Goal: Use online tool/utility: Utilize a website feature to perform a specific function

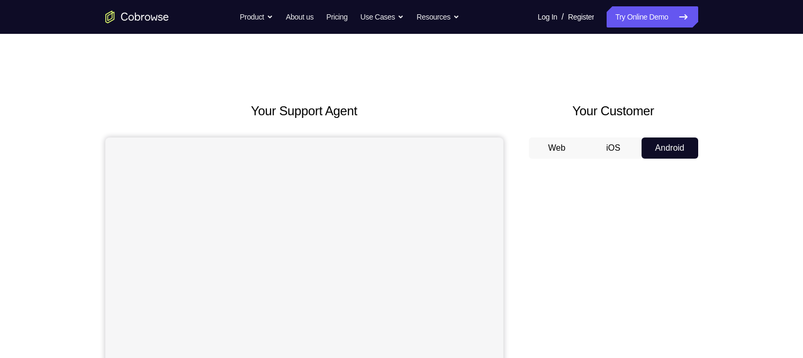
scroll to position [84, 0]
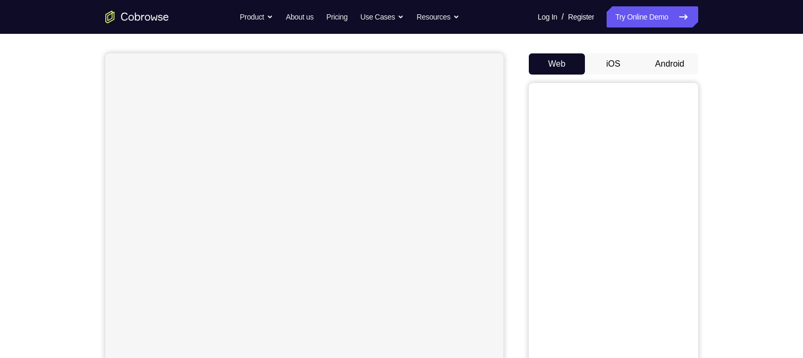
click at [669, 67] on button "Android" at bounding box center [669, 63] width 57 height 21
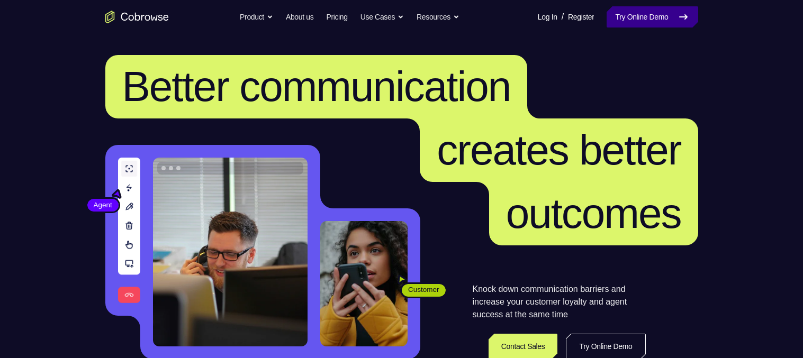
click at [626, 12] on link "Try Online Demo" at bounding box center [651, 16] width 91 height 21
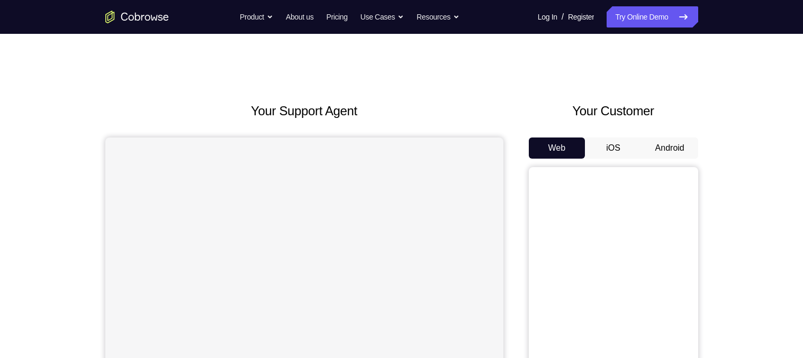
click at [660, 143] on button "Android" at bounding box center [669, 148] width 57 height 21
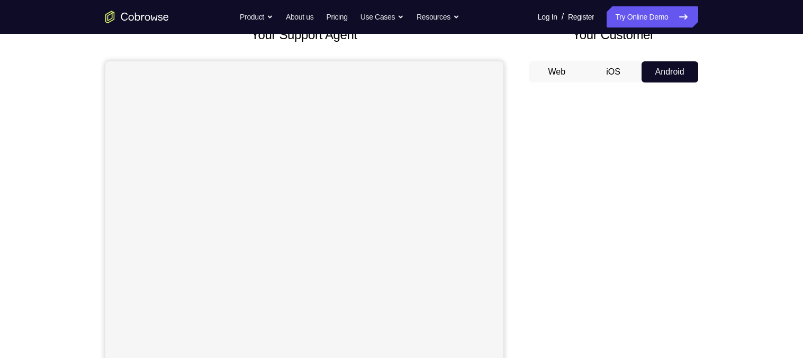
scroll to position [86, 0]
